Goal: Information Seeking & Learning: Learn about a topic

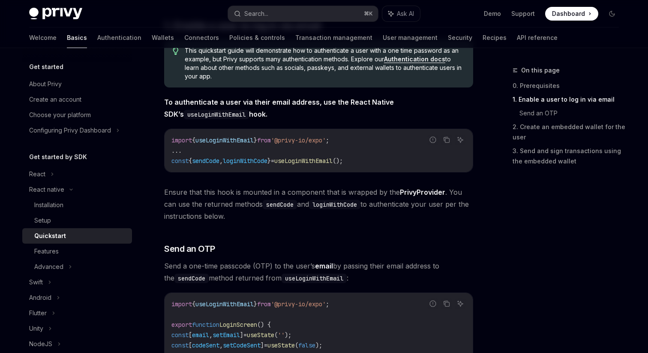
scroll to position [174, 0]
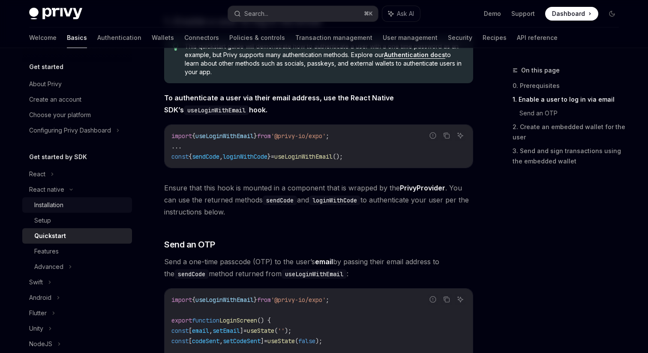
click at [75, 205] on div "Installation" at bounding box center [80, 205] width 93 height 10
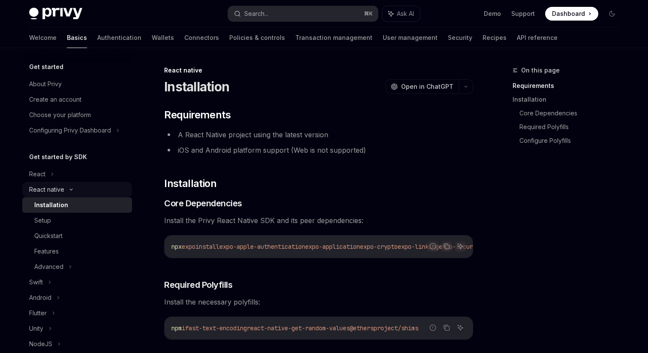
click at [72, 188] on icon at bounding box center [71, 189] width 10 height 3
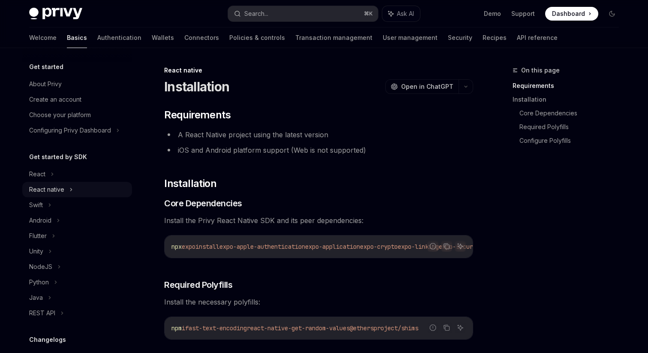
click at [72, 188] on icon at bounding box center [70, 189] width 3 height 10
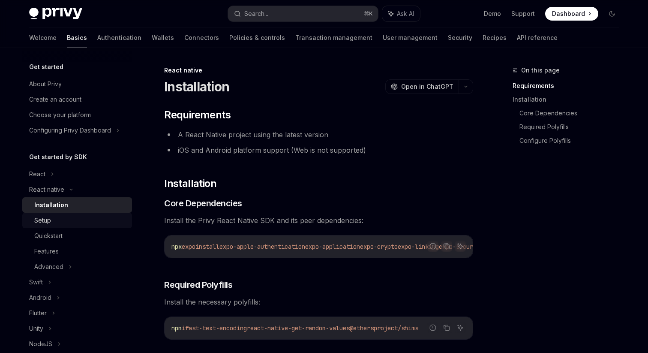
click at [92, 226] on link "Setup" at bounding box center [77, 220] width 110 height 15
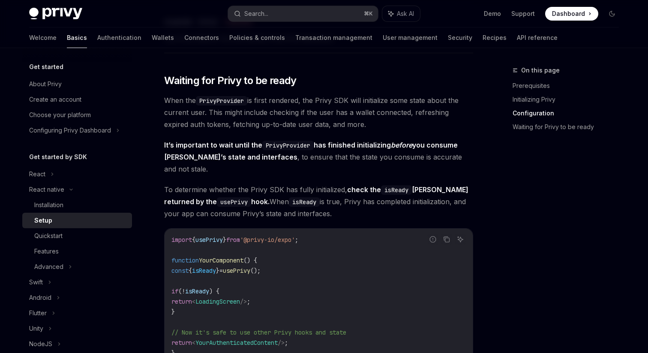
scroll to position [607, 0]
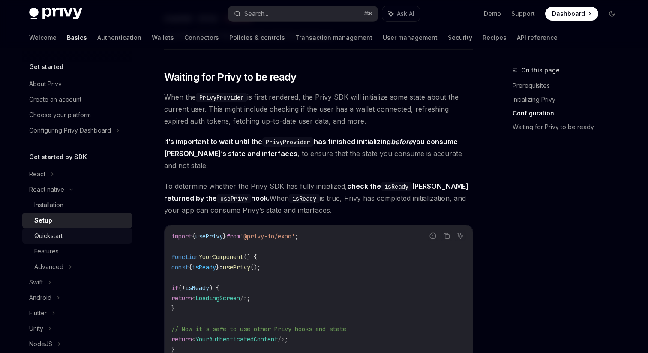
click at [69, 234] on div "Quickstart" at bounding box center [80, 236] width 93 height 10
type textarea "*"
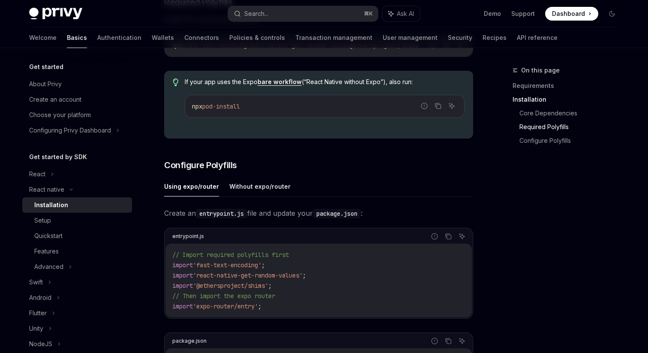
scroll to position [292, 0]
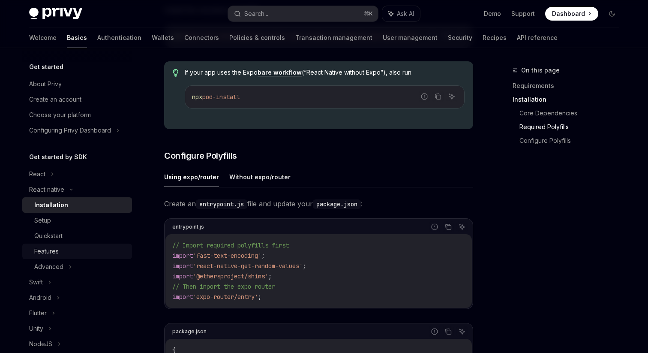
click at [75, 250] on div "Features" at bounding box center [80, 251] width 93 height 10
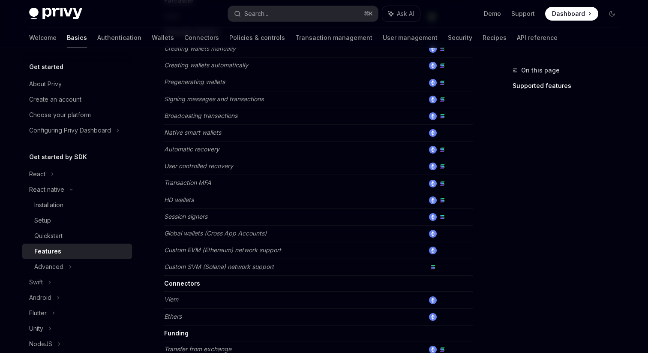
scroll to position [294, 0]
click at [83, 267] on div "Advanced" at bounding box center [77, 266] width 110 height 15
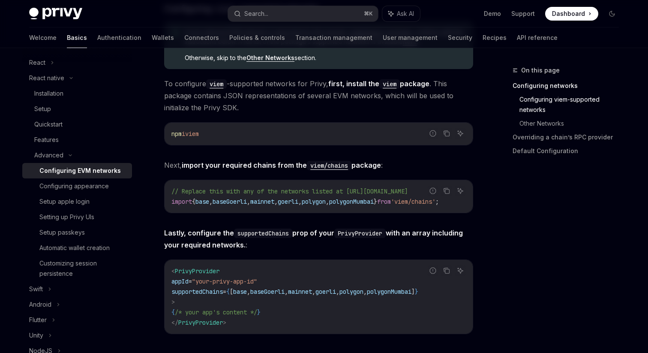
scroll to position [229, 0]
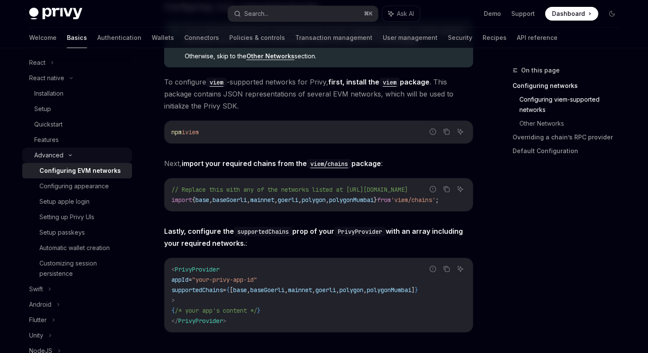
click at [75, 157] on div "Advanced" at bounding box center [77, 154] width 110 height 15
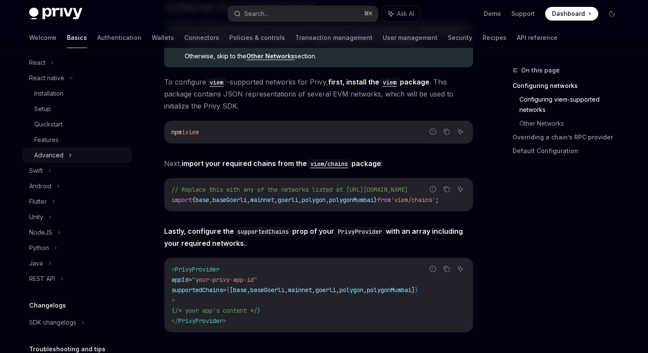
click at [75, 157] on div "Advanced" at bounding box center [77, 154] width 110 height 15
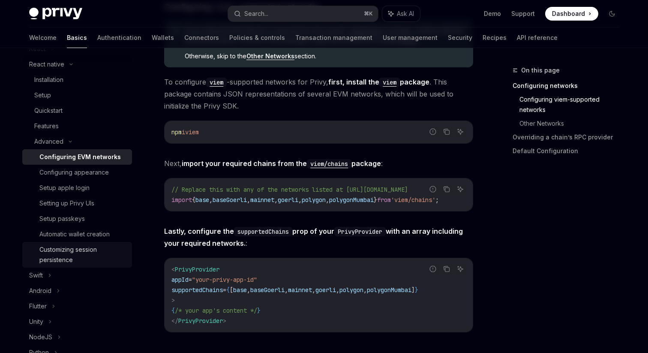
scroll to position [125, 0]
click at [85, 259] on div "Customizing session persistence" at bounding box center [82, 255] width 87 height 21
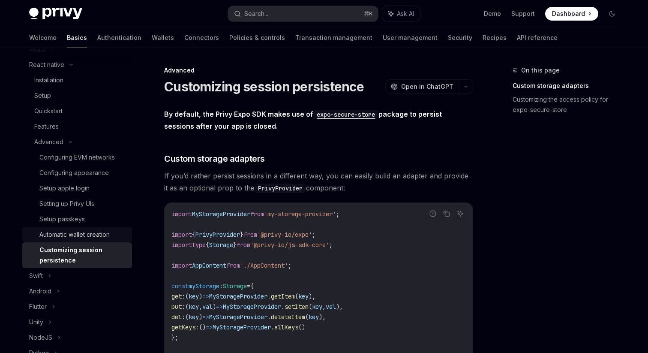
click at [102, 236] on div "Automatic wallet creation" at bounding box center [74, 234] width 70 height 10
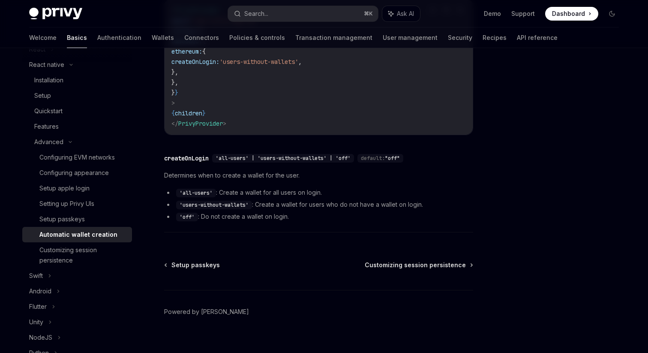
scroll to position [207, 0]
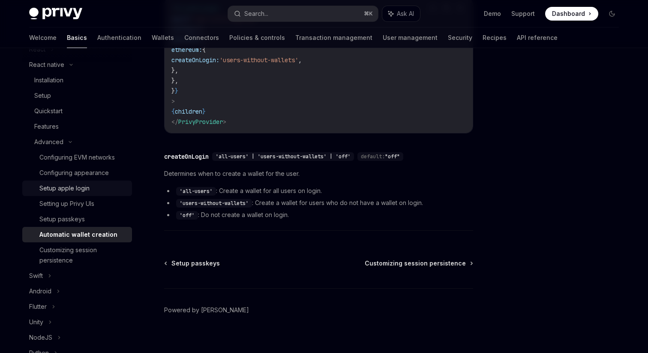
click at [98, 190] on div "Setup apple login" at bounding box center [82, 188] width 87 height 10
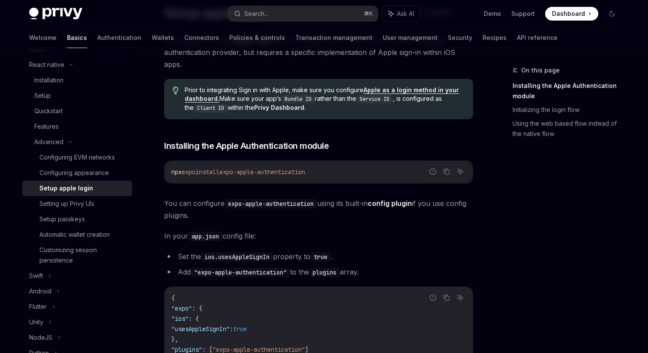
scroll to position [89, 0]
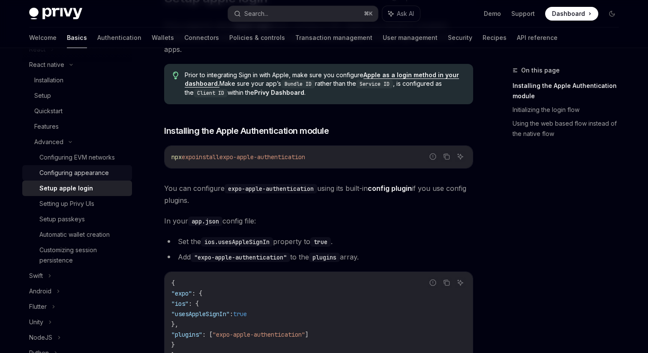
click at [84, 176] on div "Configuring appearance" at bounding box center [73, 173] width 69 height 10
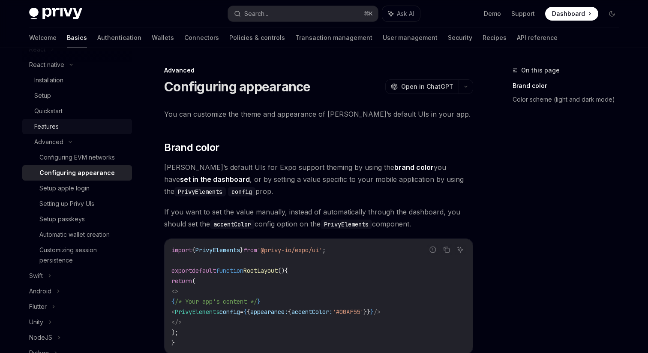
click at [98, 126] on div "Features" at bounding box center [80, 126] width 93 height 10
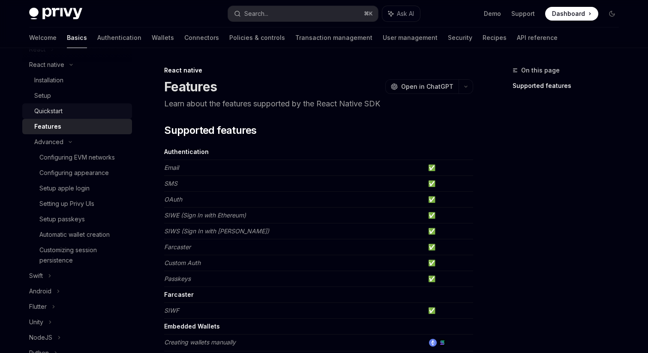
click at [94, 113] on div "Quickstart" at bounding box center [80, 111] width 93 height 10
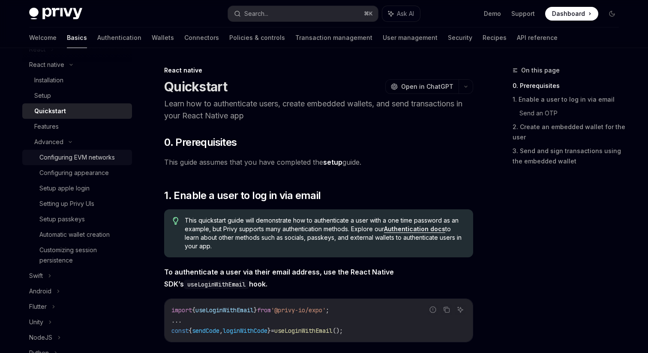
click at [94, 159] on div "Configuring EVM networks" at bounding box center [76, 157] width 75 height 10
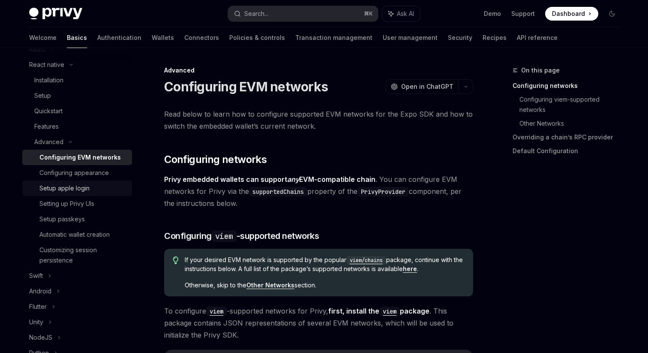
click at [98, 183] on link "Setup apple login" at bounding box center [77, 187] width 110 height 15
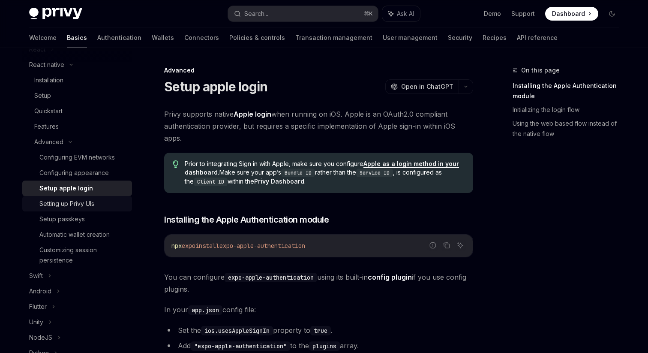
click at [96, 203] on div "Setting up Privy UIs" at bounding box center [82, 203] width 87 height 10
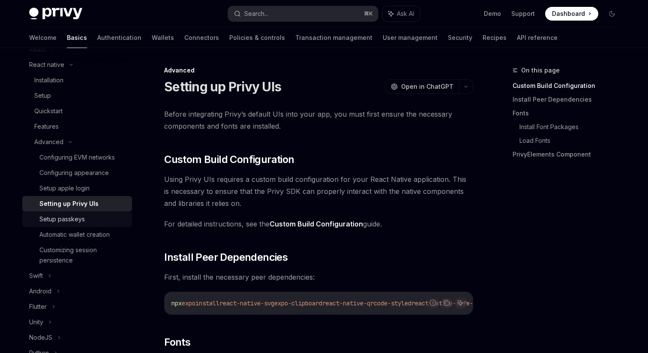
click at [101, 217] on div "Setup passkeys" at bounding box center [82, 219] width 87 height 10
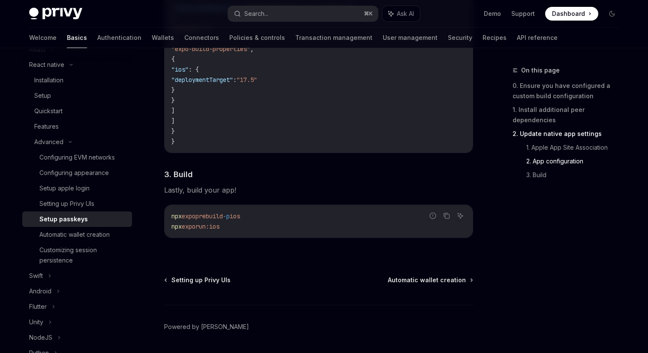
scroll to position [691, 0]
click at [100, 239] on div "Automatic wallet creation" at bounding box center [74, 234] width 70 height 10
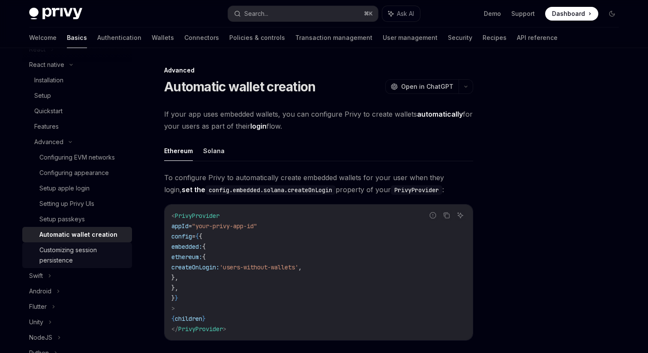
click at [92, 259] on div "Customizing session persistence" at bounding box center [82, 255] width 87 height 21
type textarea "*"
